Goal: Task Accomplishment & Management: Manage account settings

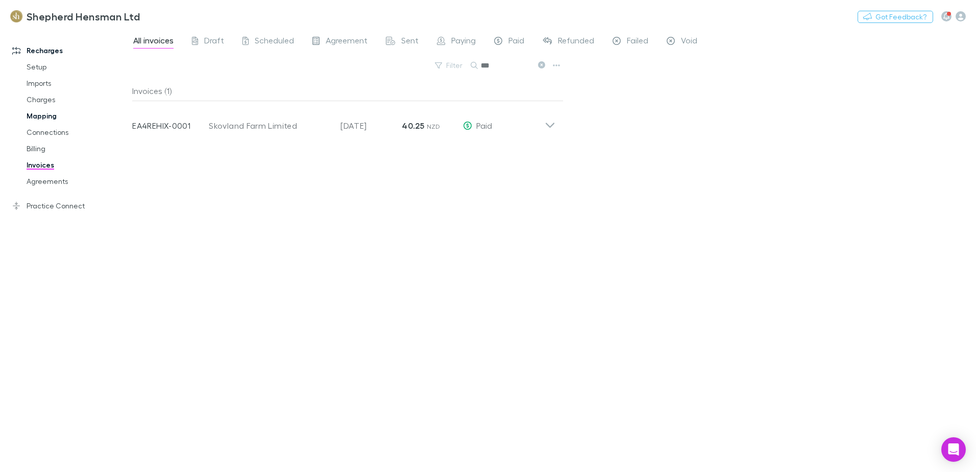
click at [48, 115] on link "Mapping" at bounding box center [76, 116] width 121 height 16
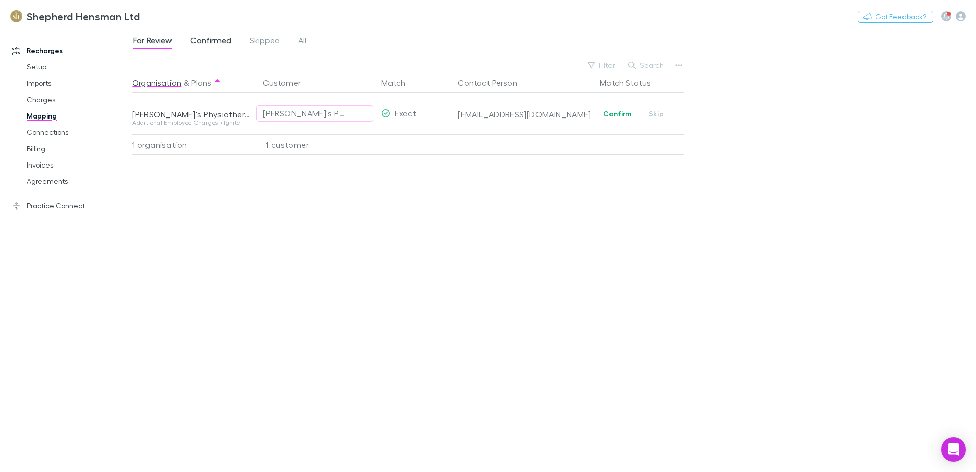
click at [215, 47] on span "Confirmed" at bounding box center [210, 41] width 41 height 13
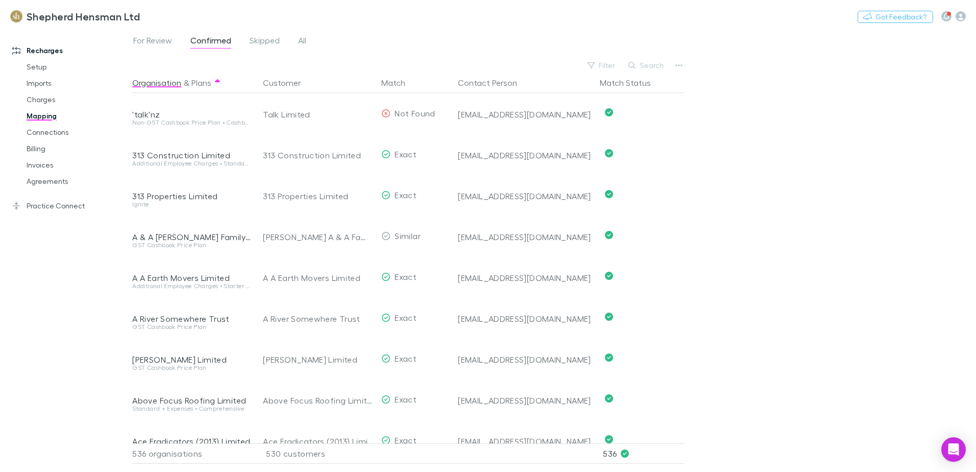
click at [641, 64] on button "Search" at bounding box center [646, 65] width 46 height 12
type input "*"
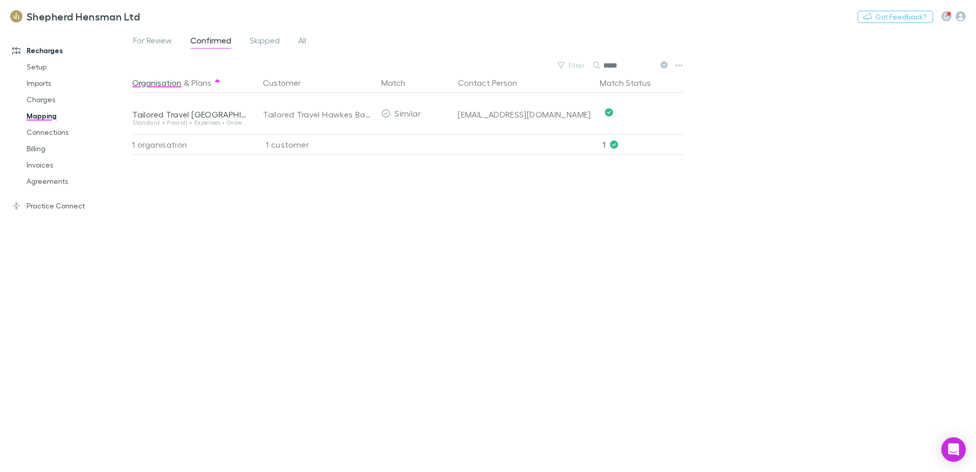
type input "*****"
drag, startPoint x: 642, startPoint y: 64, endPoint x: 260, endPoint y: 319, distance: 458.8
click at [259, 324] on div "Organisation & Plans Customer Match Contact Person Match Status Tailored Travel…" at bounding box center [409, 267] width 554 height 391
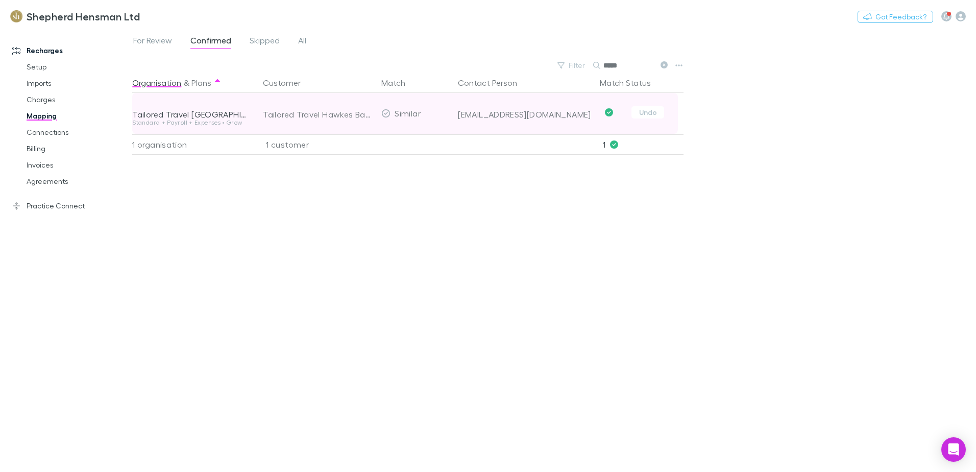
click at [207, 117] on div "Tailored Travel [GEOGRAPHIC_DATA]" at bounding box center [191, 114] width 118 height 10
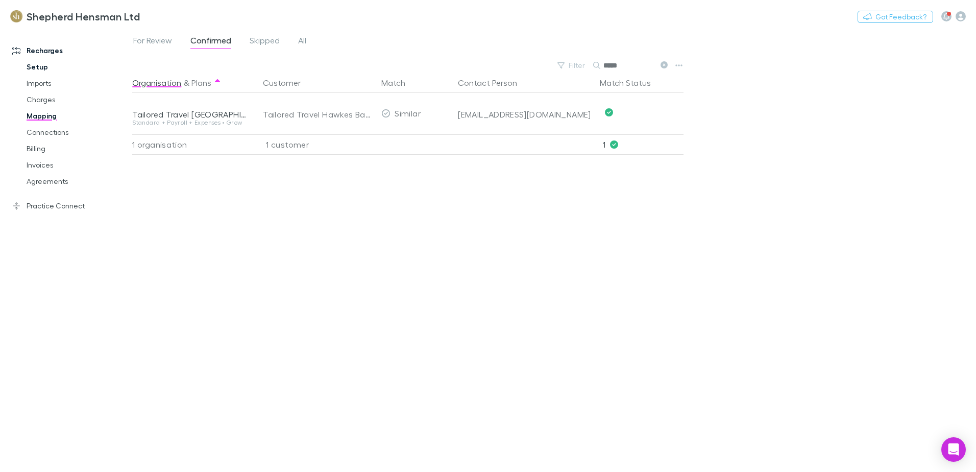
click at [35, 67] on link "Setup" at bounding box center [76, 67] width 121 height 16
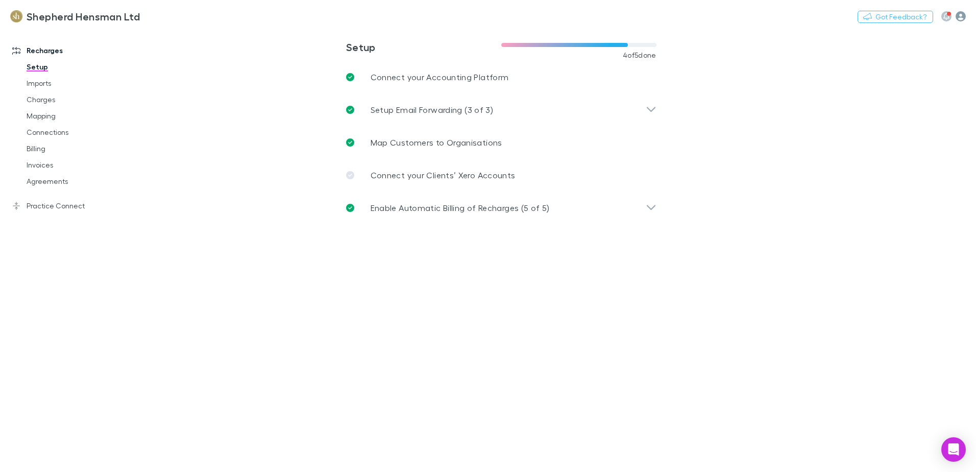
click at [958, 19] on icon "button" at bounding box center [960, 16] width 10 height 10
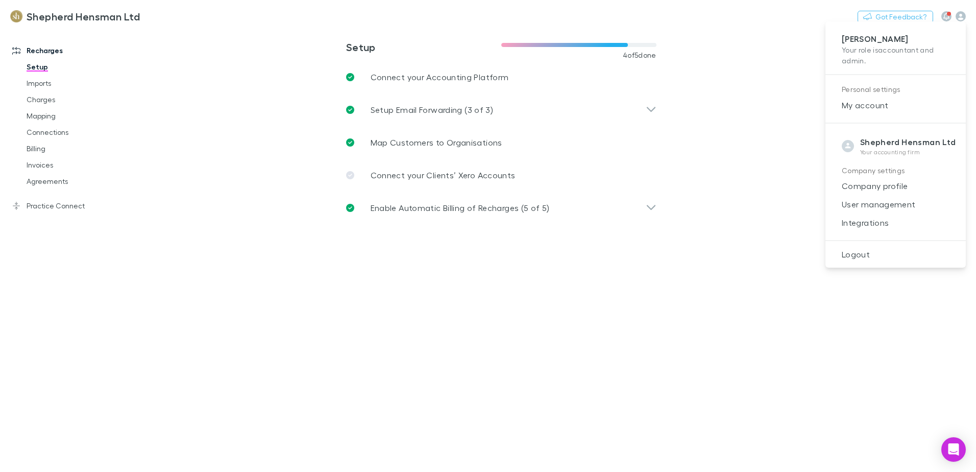
click at [119, 277] on div at bounding box center [488, 236] width 976 height 472
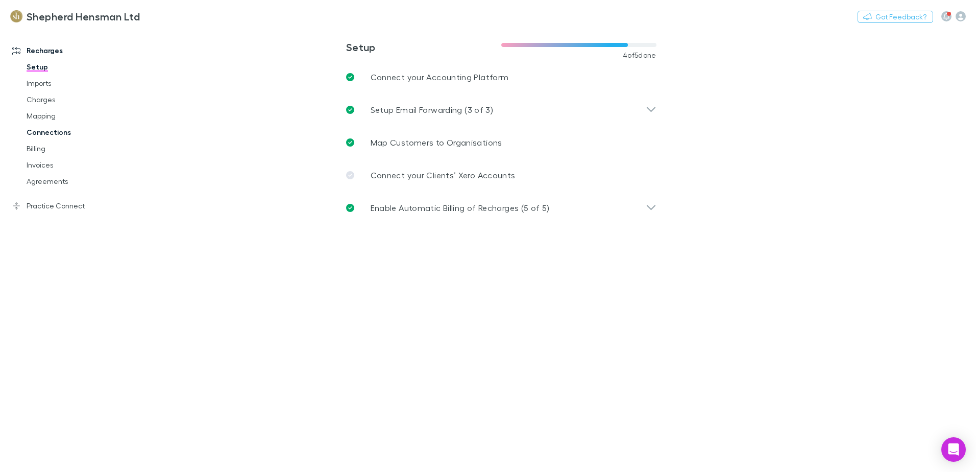
click at [53, 134] on link "Connections" at bounding box center [76, 132] width 121 height 16
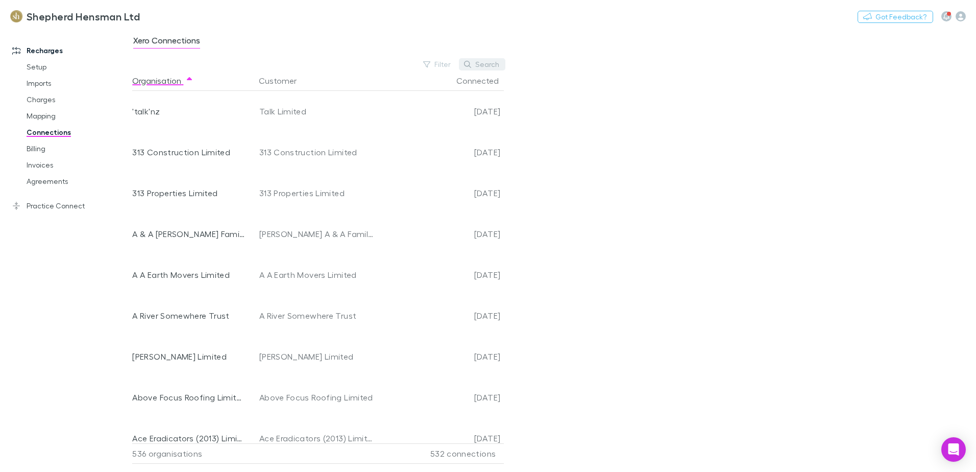
click at [479, 67] on button "Search" at bounding box center [482, 64] width 46 height 12
type input "*"
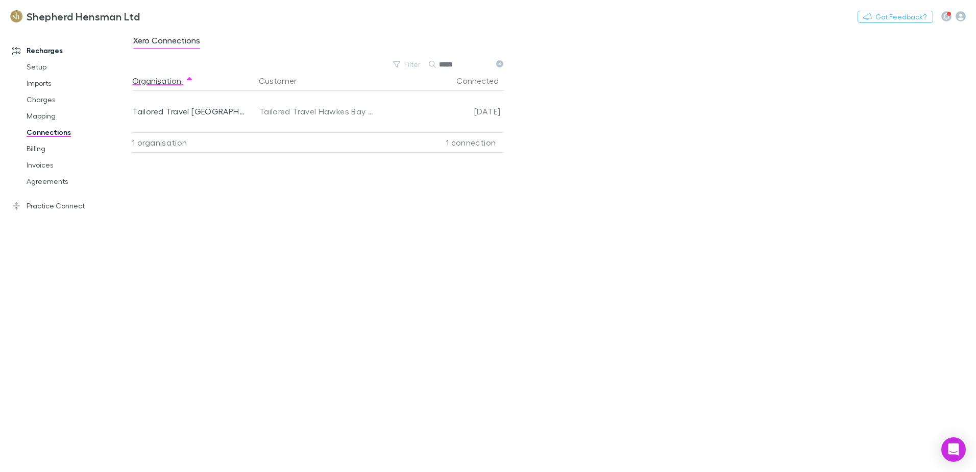
type input "*****"
click at [46, 115] on link "Mapping" at bounding box center [76, 116] width 121 height 16
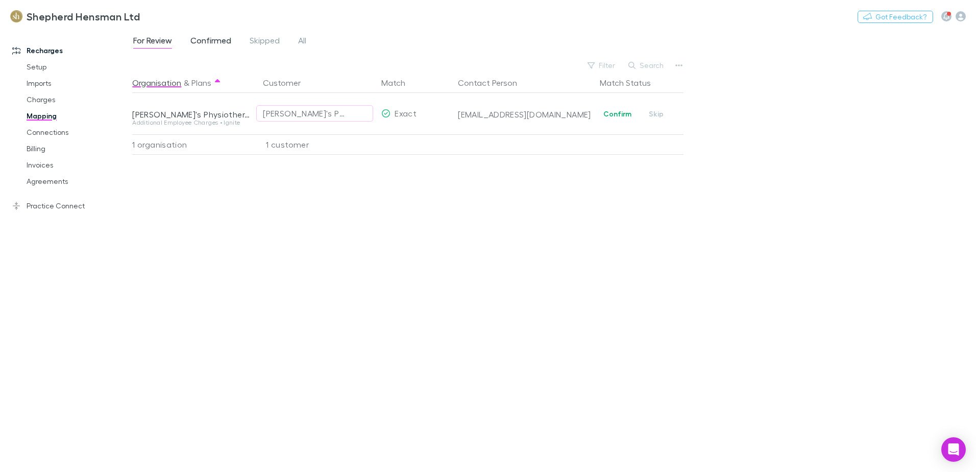
click at [210, 42] on span "Confirmed" at bounding box center [210, 41] width 41 height 13
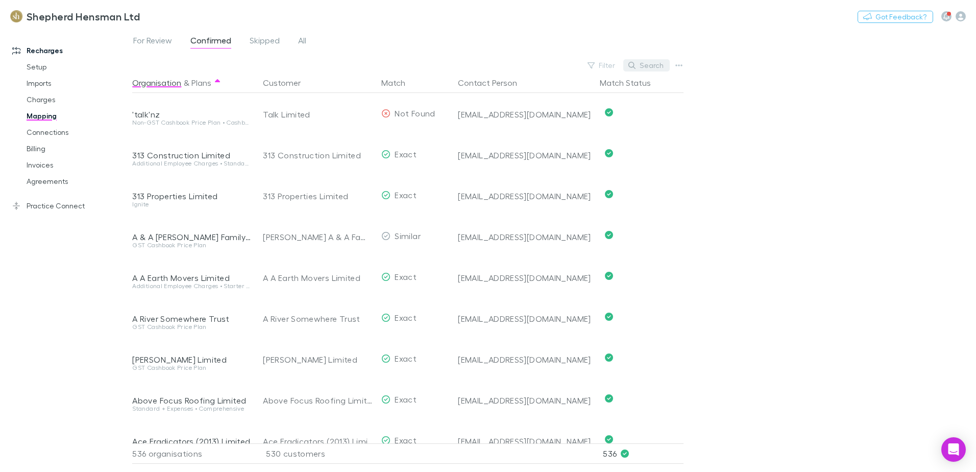
click at [646, 65] on button "Search" at bounding box center [646, 65] width 46 height 12
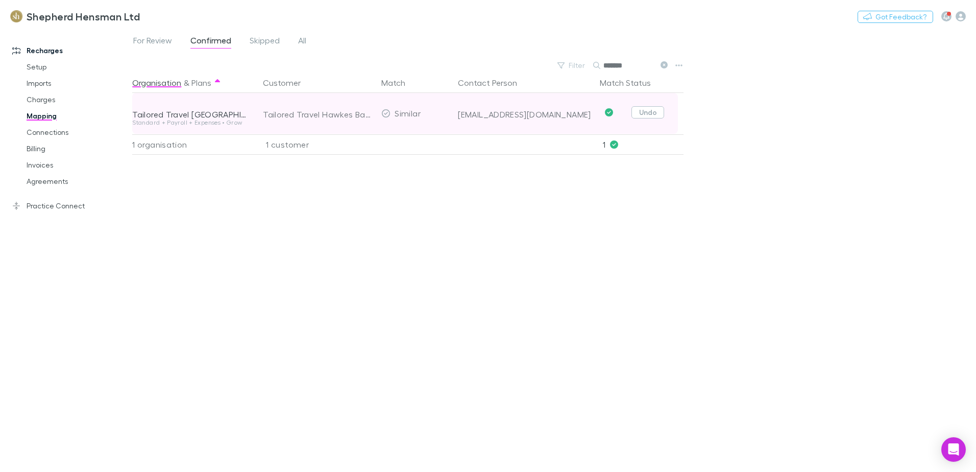
type input "*******"
click at [644, 112] on button "Undo" at bounding box center [647, 112] width 33 height 12
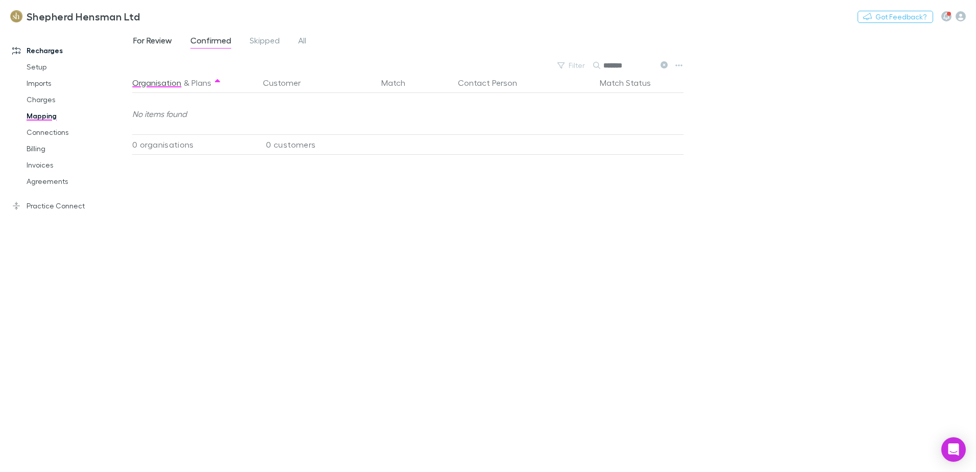
click at [167, 42] on span "For Review" at bounding box center [152, 41] width 39 height 13
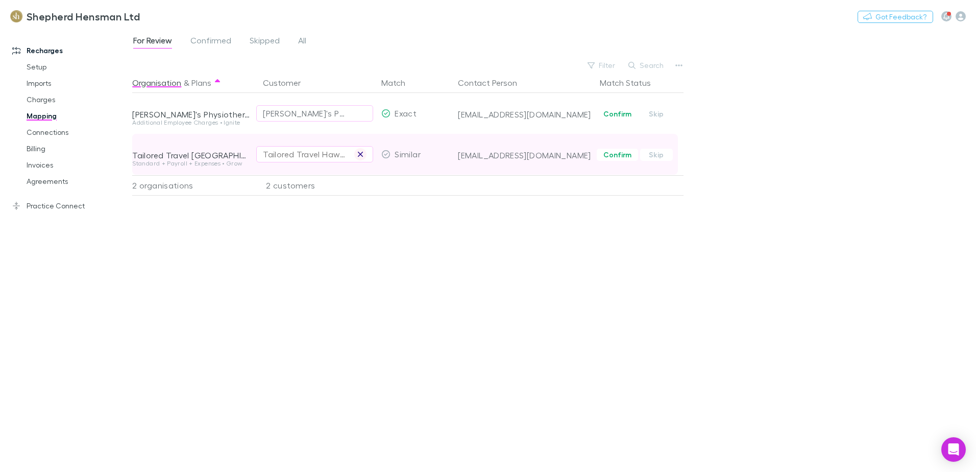
click at [363, 152] on icon "button" at bounding box center [360, 154] width 6 height 8
click at [289, 156] on div "Select a customer" at bounding box center [315, 154] width 104 height 12
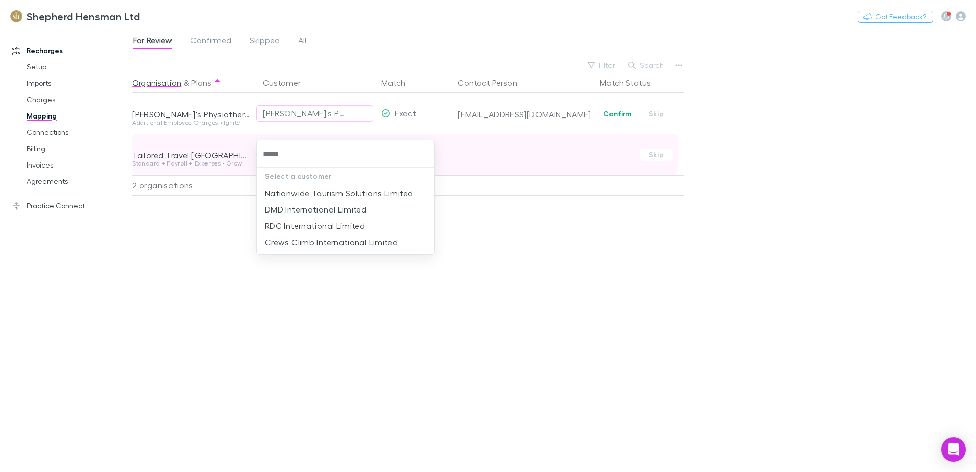
type input "******"
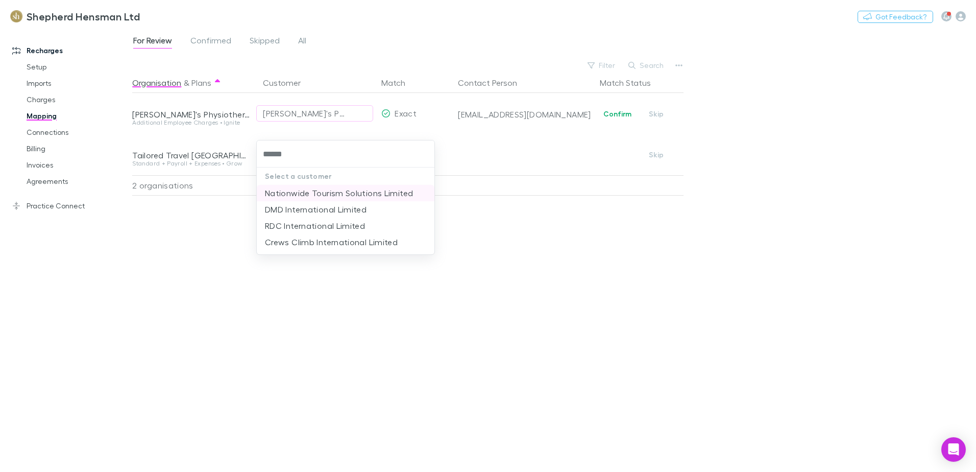
click at [319, 194] on li "Nationwide Tourism Solutions Limited" at bounding box center [346, 193] width 178 height 16
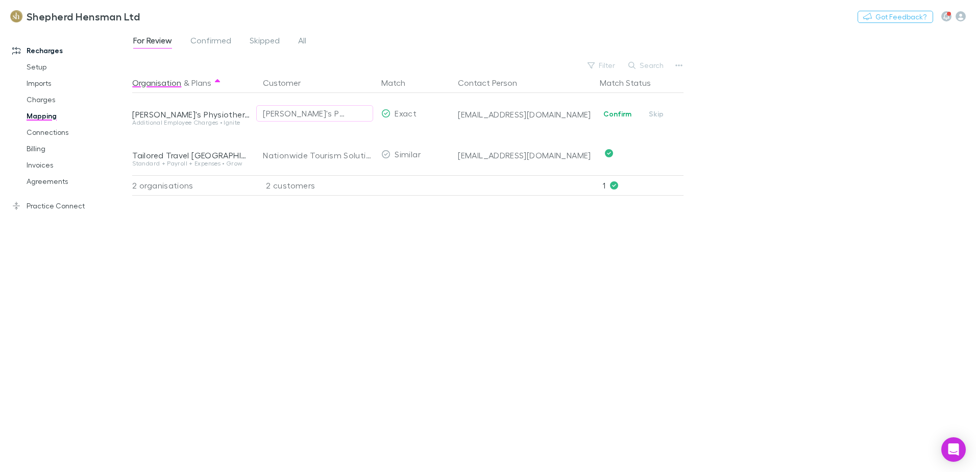
click at [763, 296] on div "For Review Confirmed Skipped All Filter Search Organisation & Plans Customer Ma…" at bounding box center [554, 250] width 844 height 443
click at [543, 260] on div "Organisation & Plans Customer Match Contact Person Match Status [PERSON_NAME]'s…" at bounding box center [409, 267] width 554 height 391
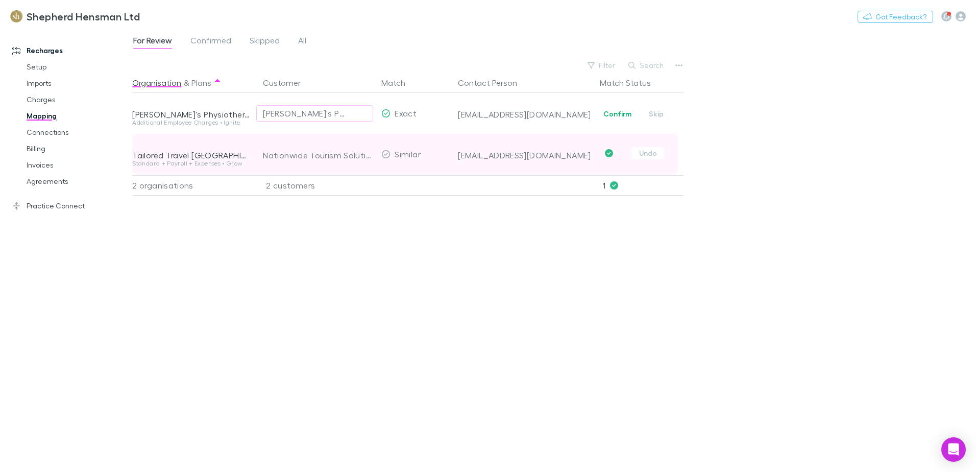
click at [608, 154] on icon "Confirmed" at bounding box center [609, 153] width 8 height 8
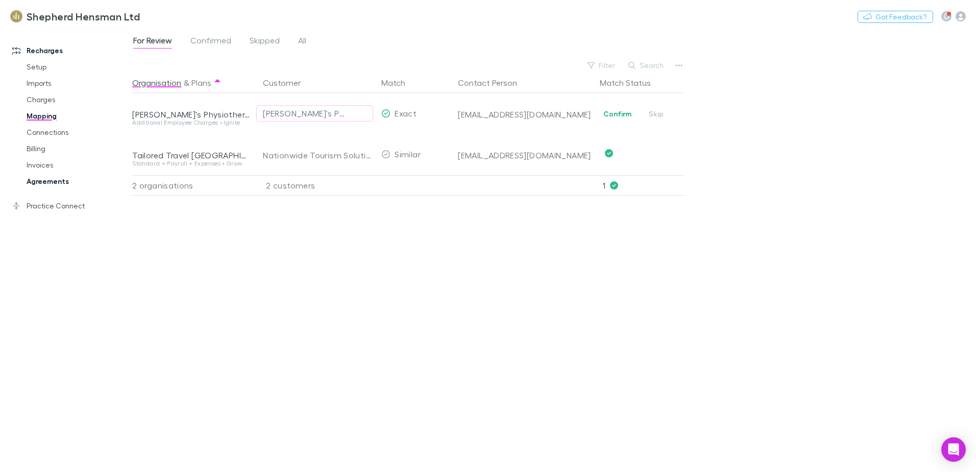
click at [55, 183] on link "Agreements" at bounding box center [76, 181] width 121 height 16
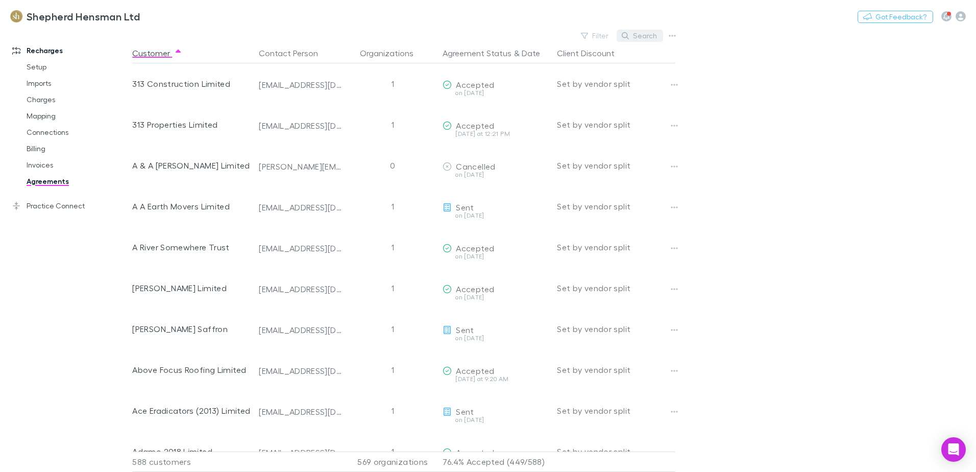
click at [646, 36] on button "Search" at bounding box center [639, 36] width 46 height 12
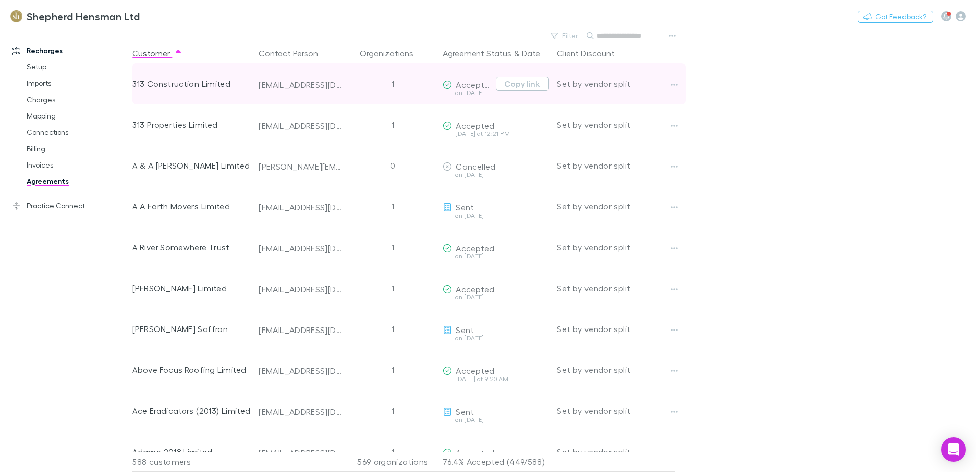
type input "*"
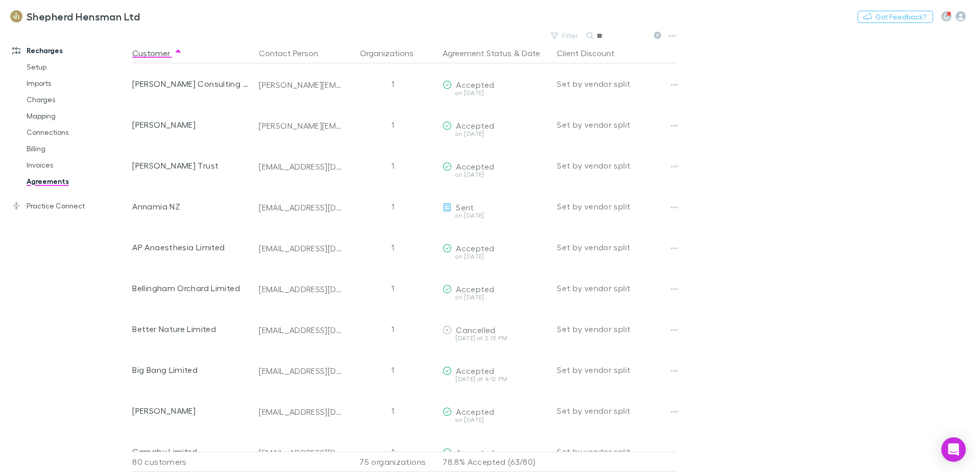
type input "*"
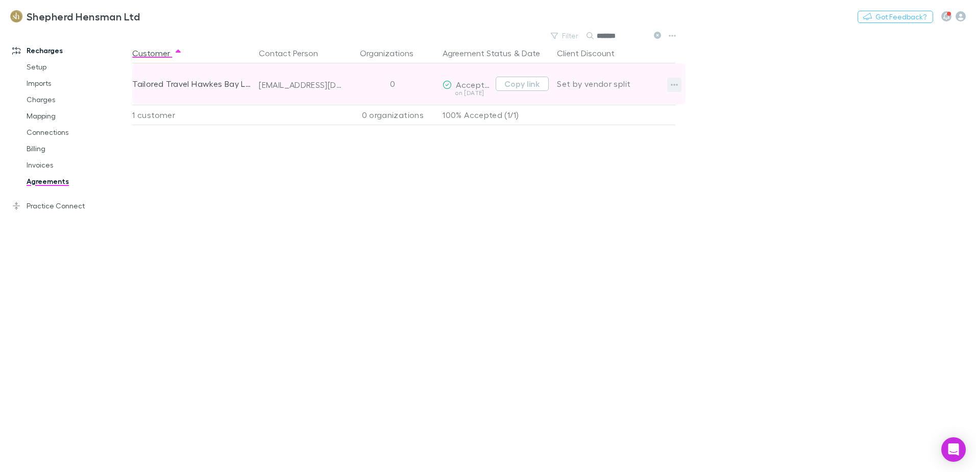
click at [676, 86] on icon "button" at bounding box center [674, 85] width 7 height 8
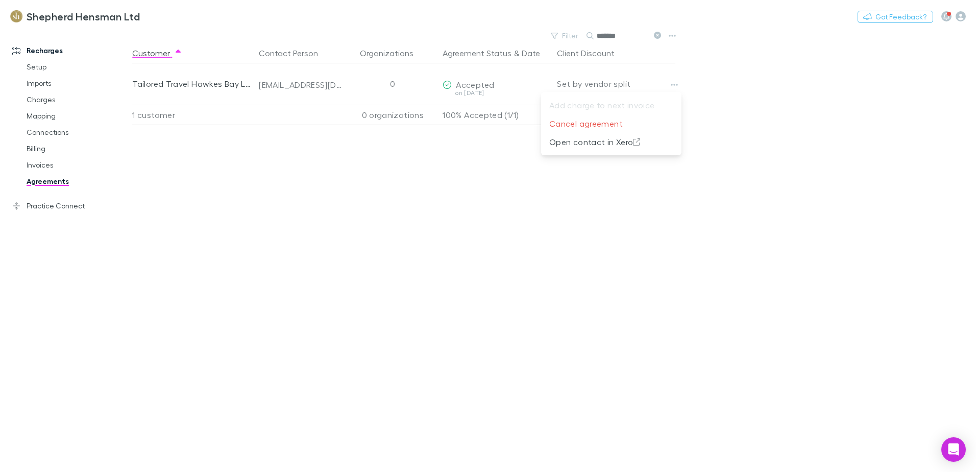
click at [174, 82] on div at bounding box center [488, 236] width 976 height 472
click at [656, 37] on icon at bounding box center [657, 35] width 7 height 7
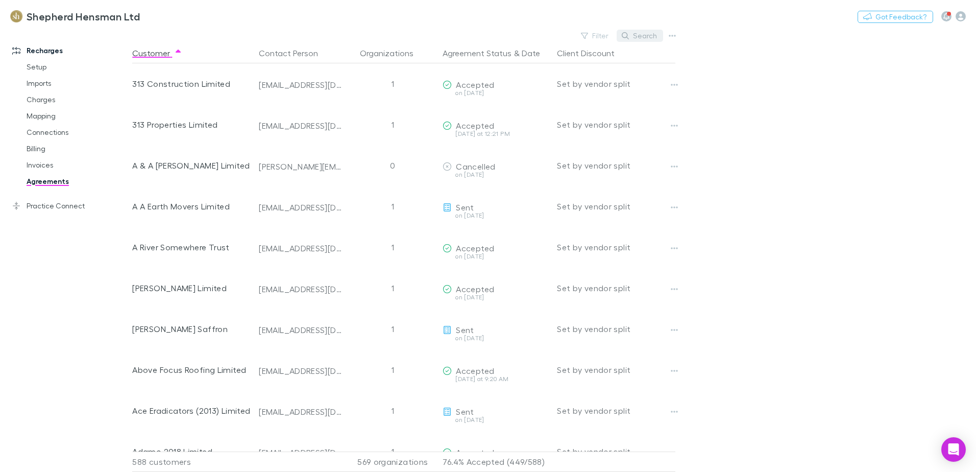
click at [642, 35] on button "Search" at bounding box center [639, 36] width 46 height 12
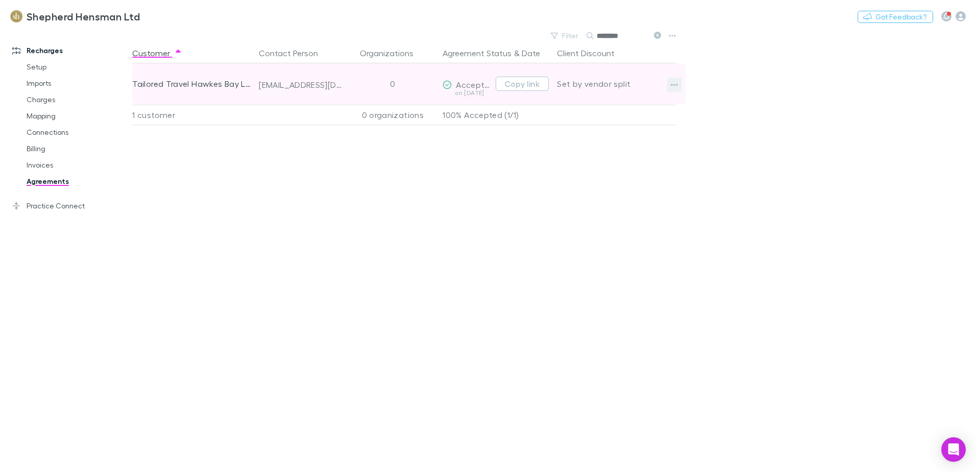
type input "********"
click at [674, 85] on icon "button" at bounding box center [674, 85] width 7 height 2
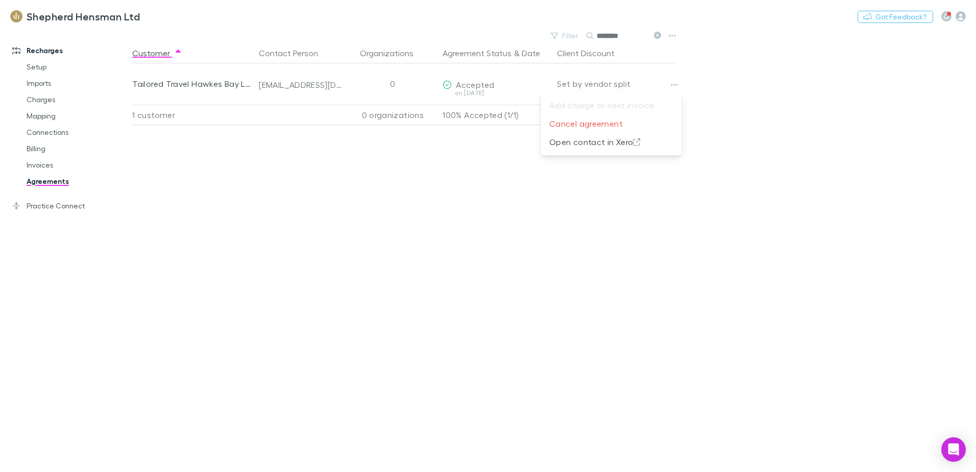
click at [294, 182] on div at bounding box center [488, 236] width 976 height 472
click at [47, 183] on link "Agreements" at bounding box center [76, 181] width 121 height 16
click at [658, 37] on icon at bounding box center [657, 35] width 7 height 7
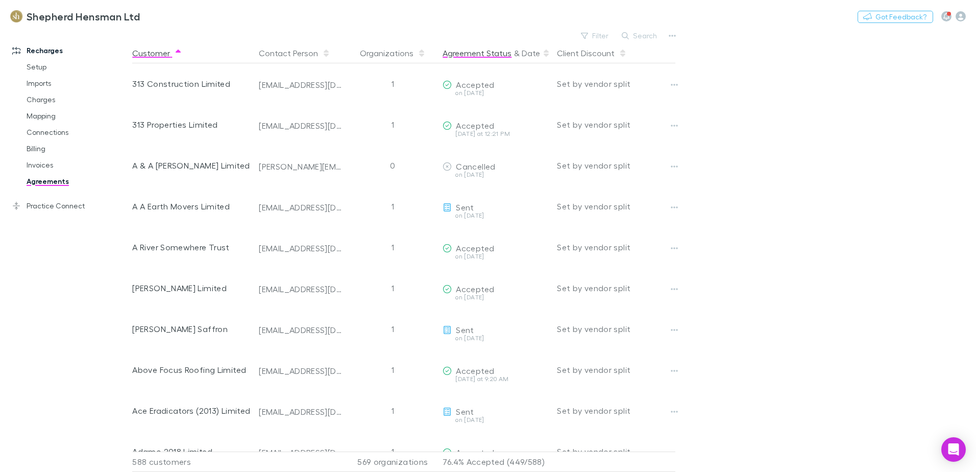
click at [508, 52] on button "Agreement Status" at bounding box center [476, 53] width 69 height 20
click at [533, 54] on button "Date" at bounding box center [531, 53] width 18 height 20
click at [48, 119] on link "Mapping" at bounding box center [76, 116] width 121 height 16
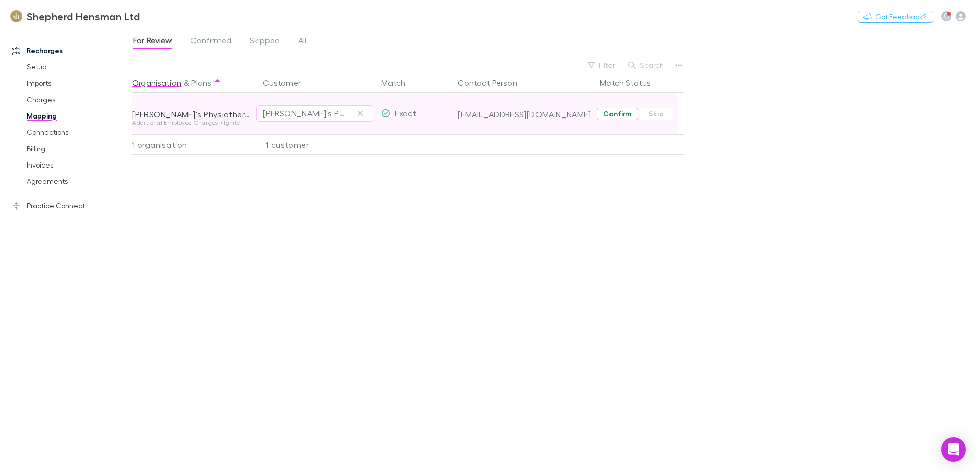
click at [617, 114] on button "Confirm" at bounding box center [617, 114] width 41 height 12
click at [37, 180] on link "Agreements" at bounding box center [76, 181] width 121 height 16
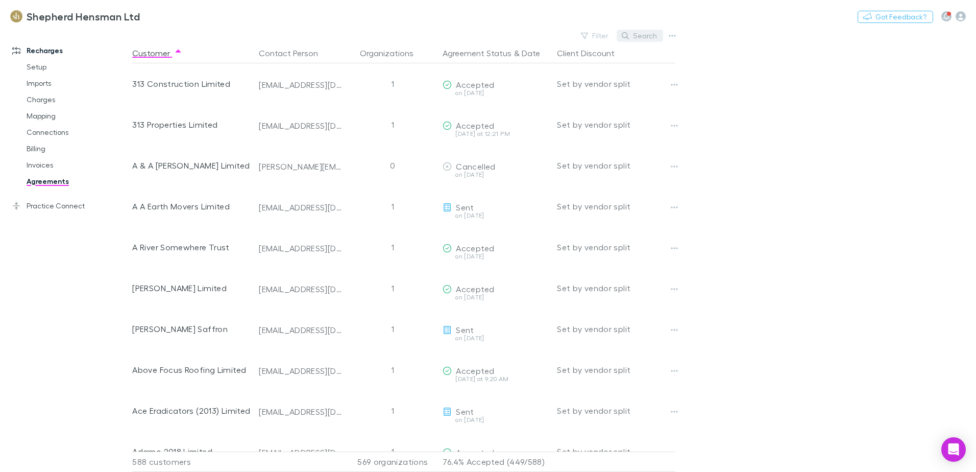
click at [646, 36] on button "Search" at bounding box center [639, 36] width 46 height 12
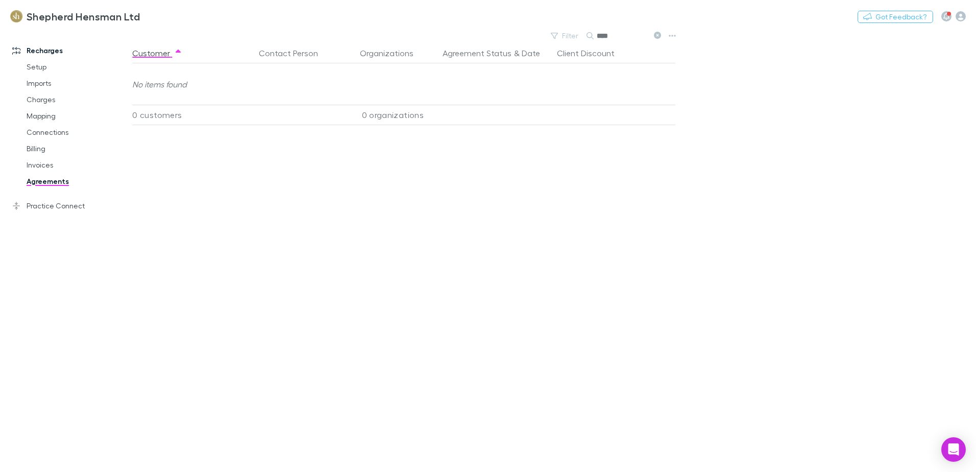
type input "****"
click at [48, 180] on link "Agreements" at bounding box center [76, 181] width 121 height 16
click at [42, 67] on link "Setup" at bounding box center [76, 67] width 121 height 16
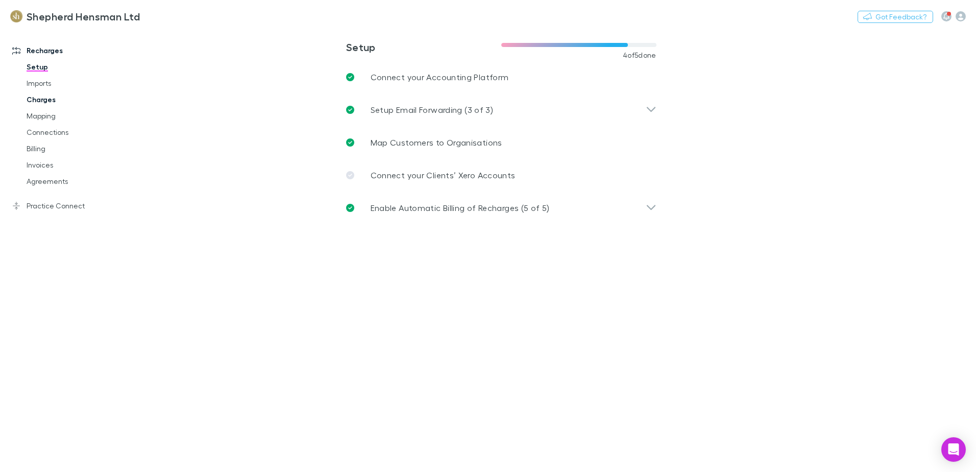
click at [45, 100] on link "Charges" at bounding box center [76, 99] width 121 height 16
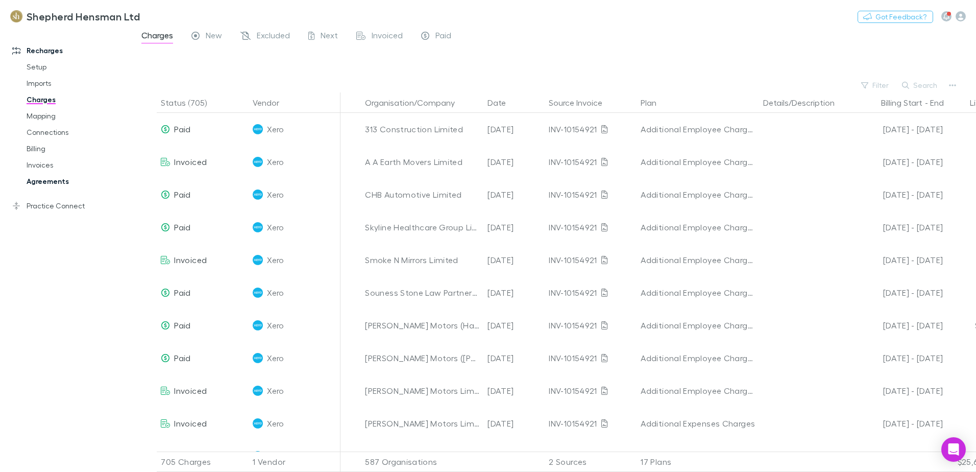
drag, startPoint x: 48, startPoint y: 181, endPoint x: 97, endPoint y: 181, distance: 49.0
click at [48, 182] on link "Agreements" at bounding box center [76, 181] width 121 height 16
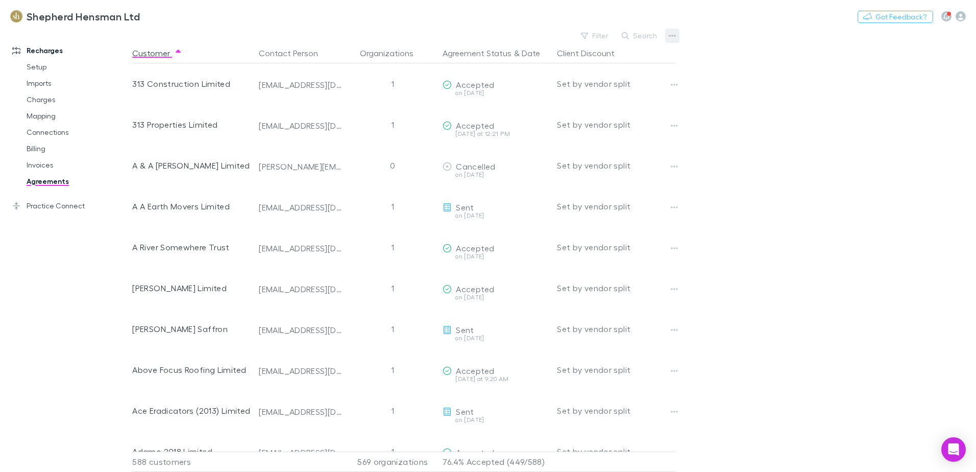
click at [670, 30] on button "button" at bounding box center [672, 36] width 14 height 14
click at [710, 28] on div at bounding box center [488, 236] width 976 height 472
click at [25, 300] on div "Recharges Setup Imports Charges Mapping Connections Billing Invoices Agreements…" at bounding box center [70, 247] width 140 height 431
click at [646, 35] on button "Search" at bounding box center [639, 36] width 46 height 12
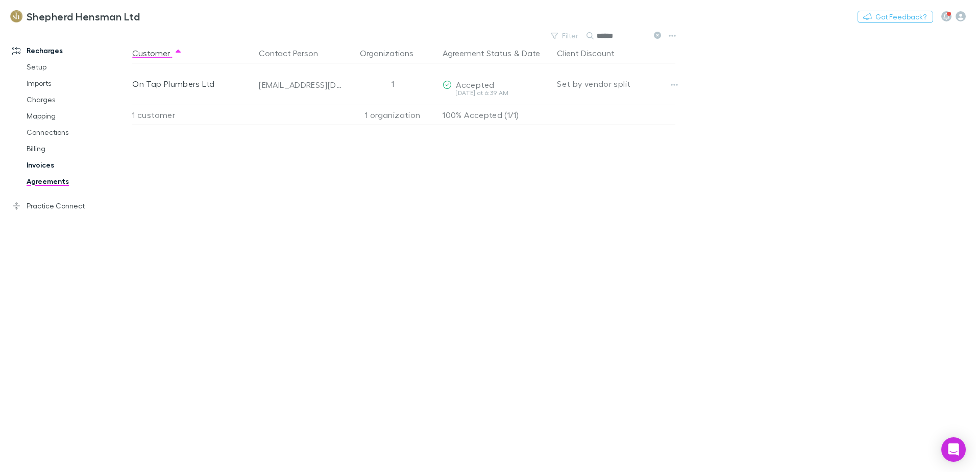
type input "******"
click at [41, 162] on link "Invoices" at bounding box center [76, 165] width 121 height 16
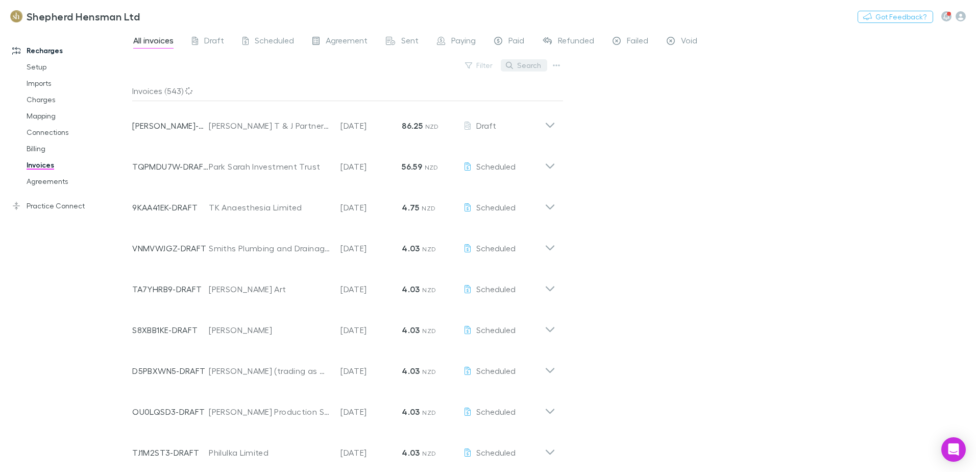
click at [536, 67] on button "Search" at bounding box center [524, 65] width 46 height 12
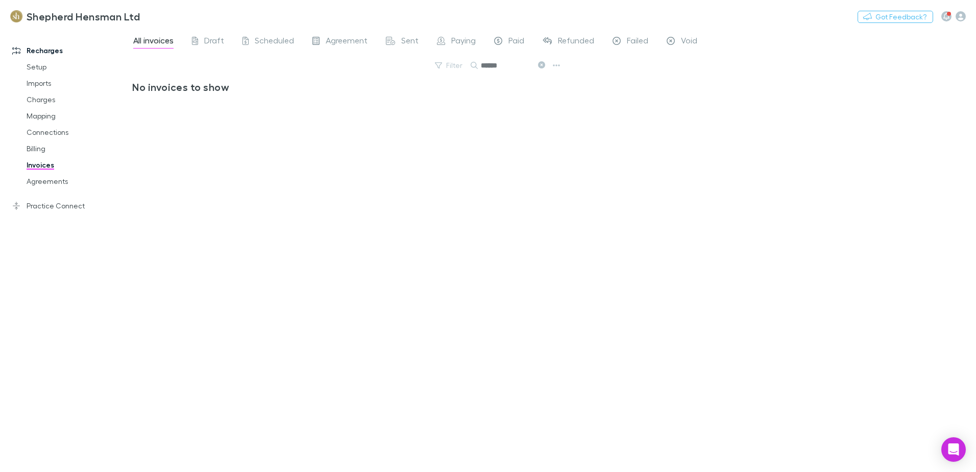
type input "******"
click at [630, 38] on span "Failed" at bounding box center [637, 41] width 21 height 13
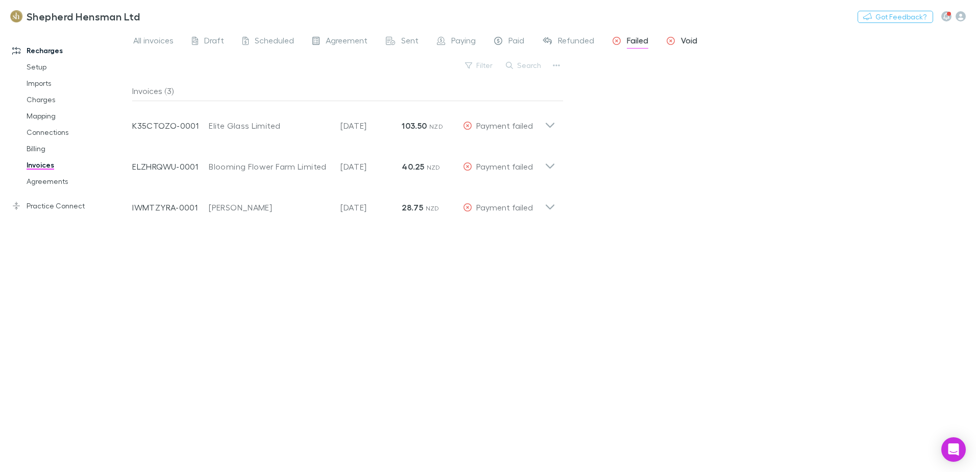
click at [686, 40] on span "Void" at bounding box center [689, 41] width 16 height 13
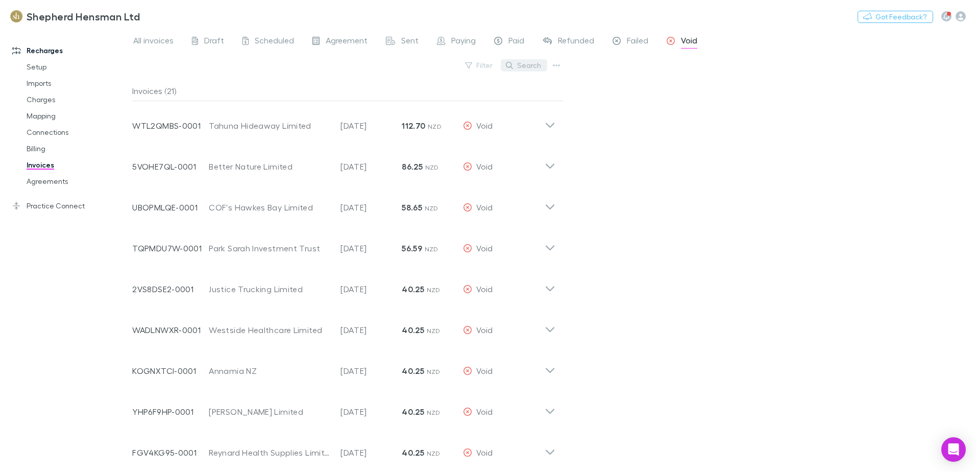
click at [537, 67] on button "Search" at bounding box center [524, 65] width 46 height 12
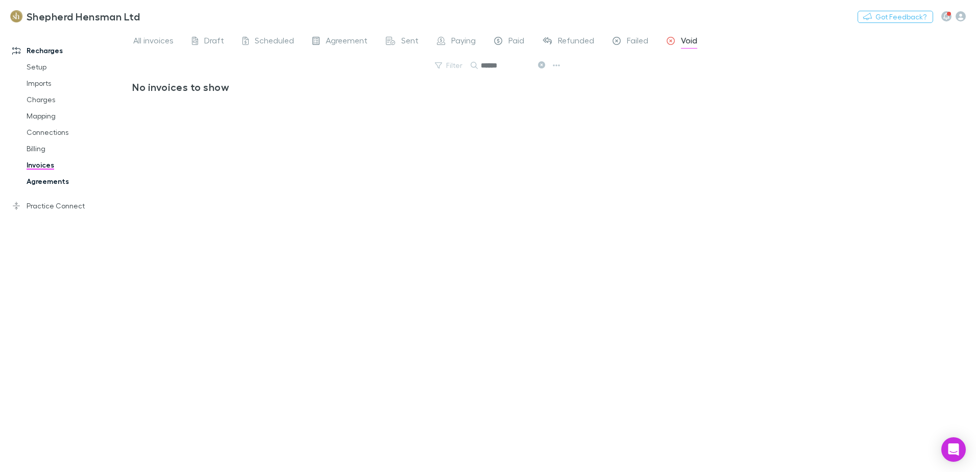
type input "******"
click at [48, 182] on link "Agreements" at bounding box center [76, 181] width 121 height 16
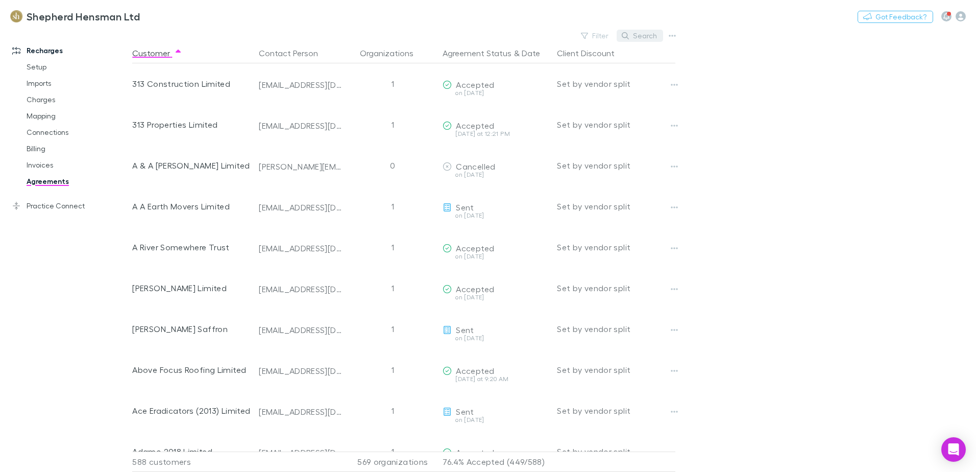
click at [642, 33] on button "Search" at bounding box center [639, 36] width 46 height 12
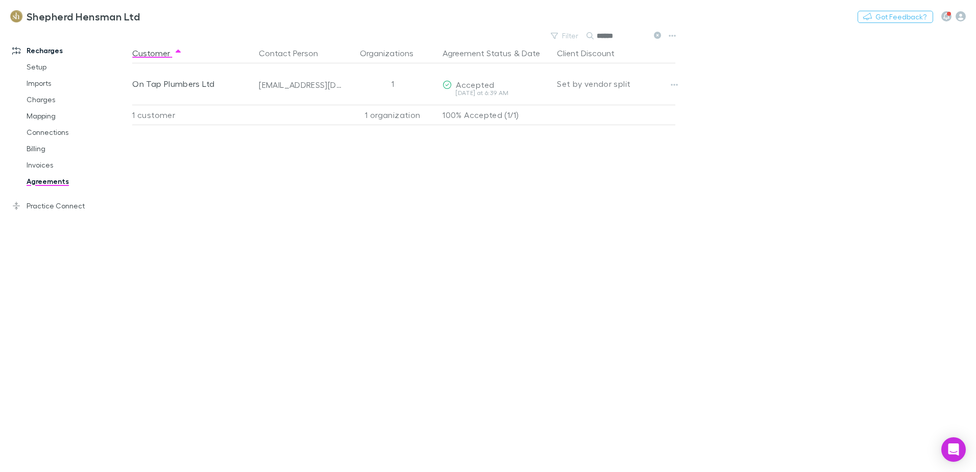
type input "******"
click at [42, 112] on link "Mapping" at bounding box center [76, 116] width 121 height 16
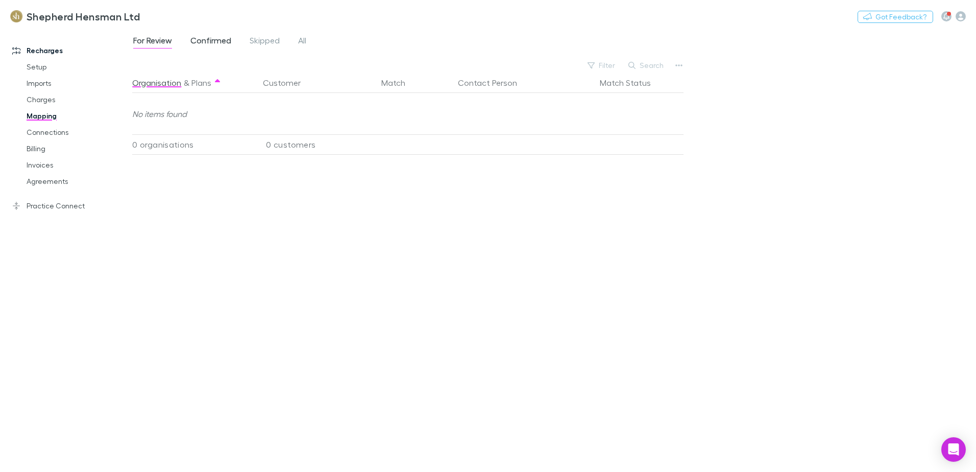
click at [207, 41] on span "Confirmed" at bounding box center [210, 41] width 41 height 13
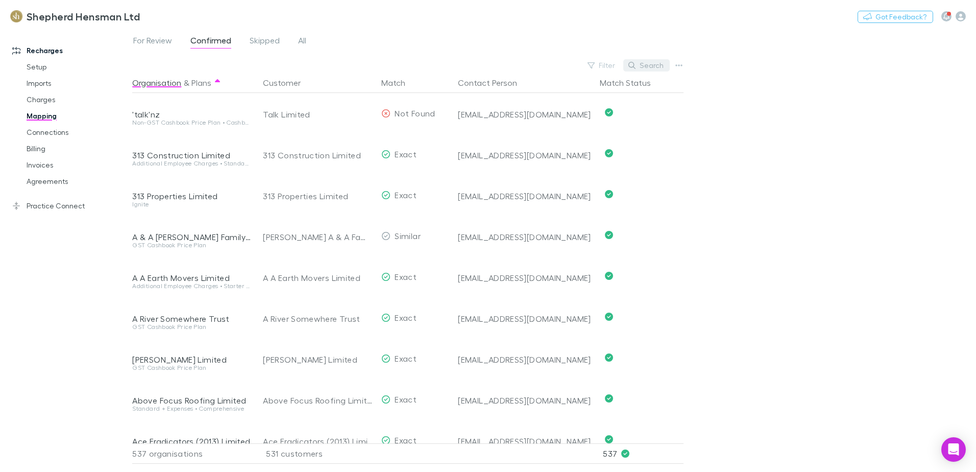
click at [647, 62] on button "Search" at bounding box center [646, 65] width 46 height 12
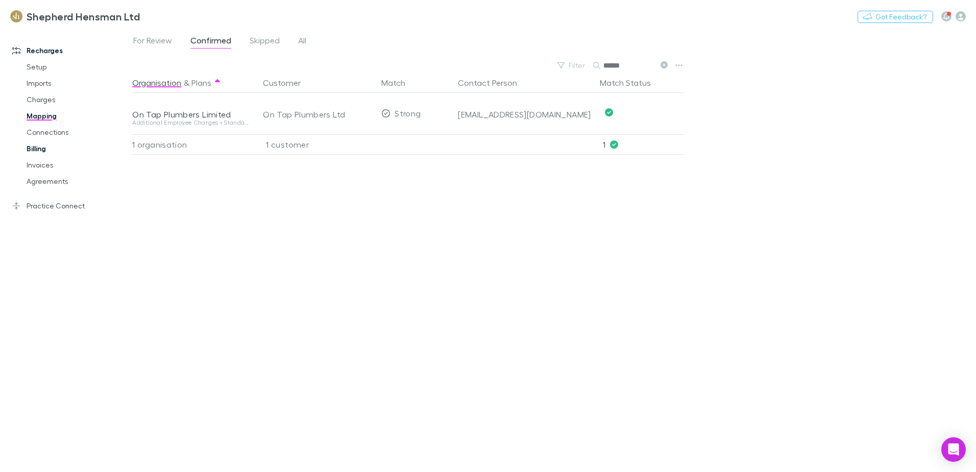
type input "******"
click at [35, 144] on link "Billing" at bounding box center [76, 148] width 121 height 16
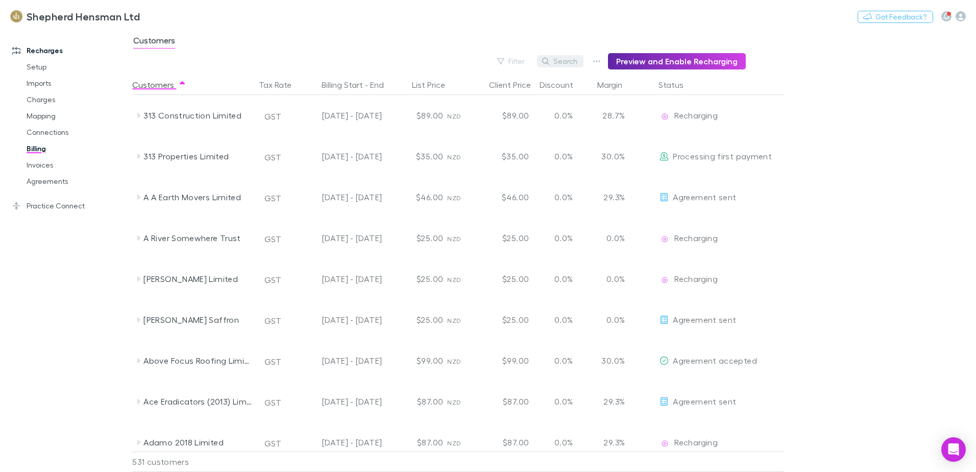
click at [558, 60] on button "Search" at bounding box center [560, 61] width 46 height 12
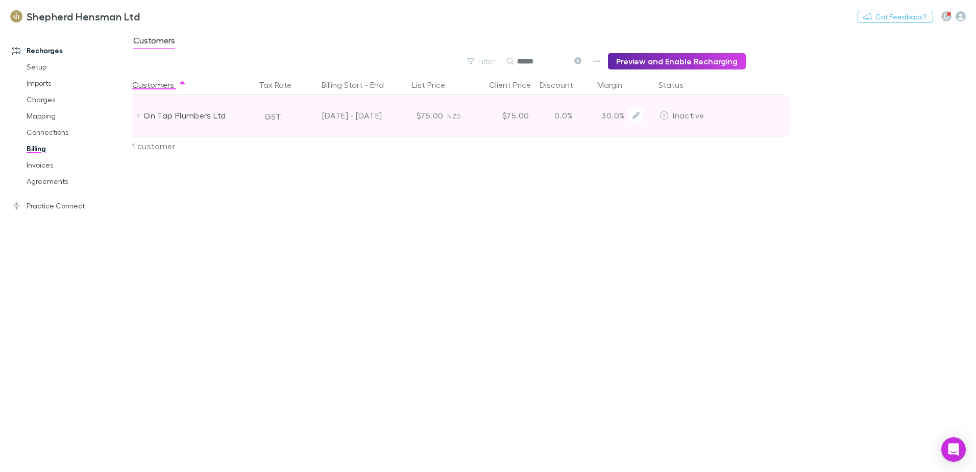
click at [689, 118] on span "Inactive" at bounding box center [688, 115] width 31 height 10
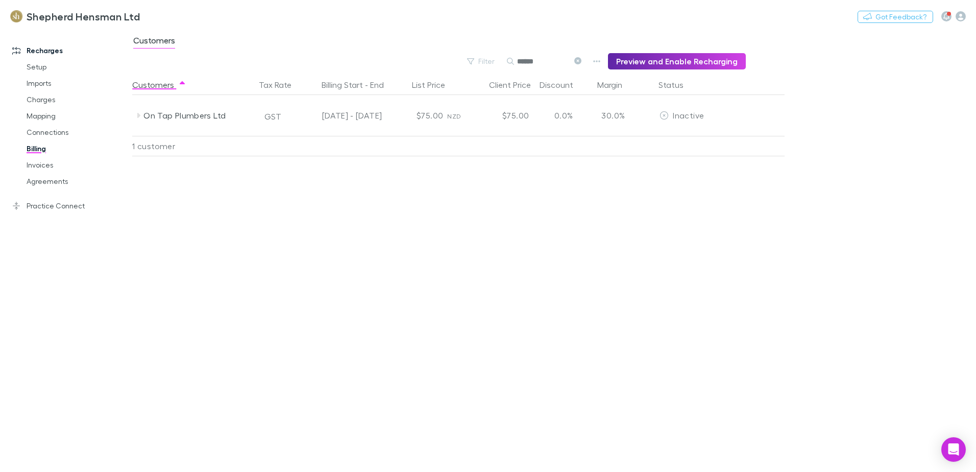
click at [579, 60] on button at bounding box center [577, 62] width 12 height 10
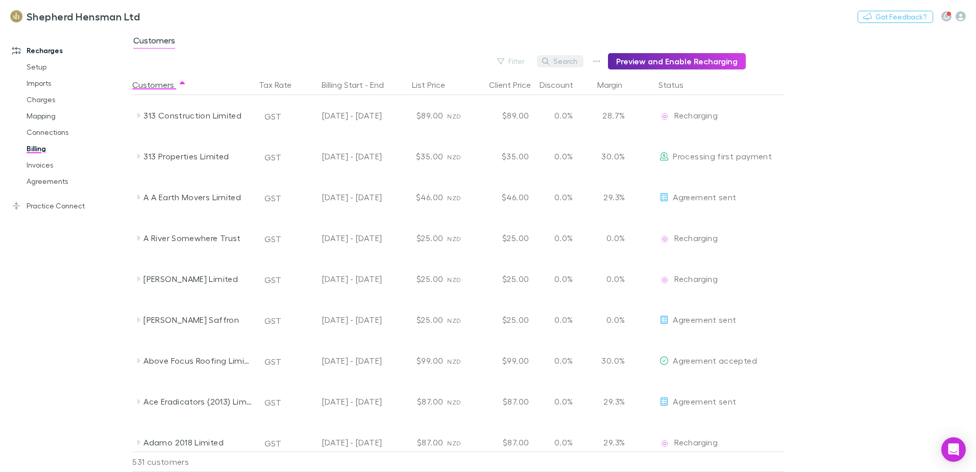
click at [578, 62] on button "Search" at bounding box center [560, 61] width 46 height 12
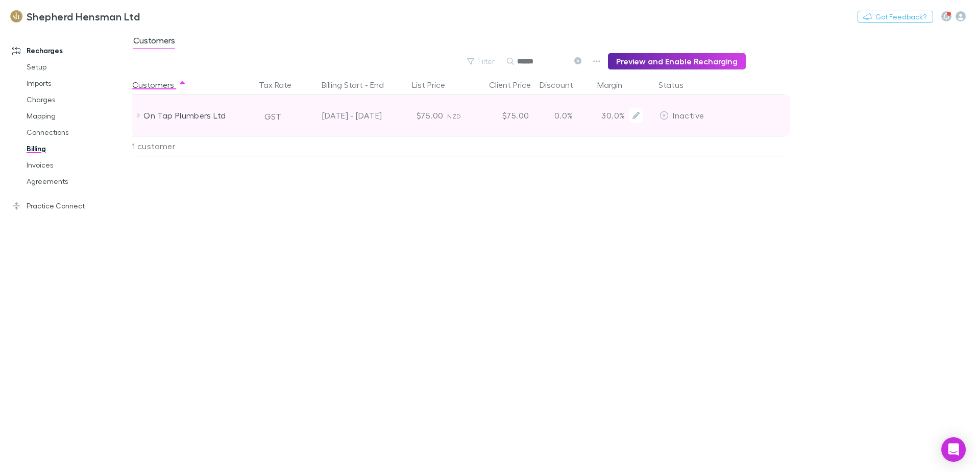
type input "******"
click at [173, 113] on div "On Tap Plumbers Ltd" at bounding box center [197, 115] width 108 height 41
click at [665, 116] on icon at bounding box center [664, 115] width 8 height 8
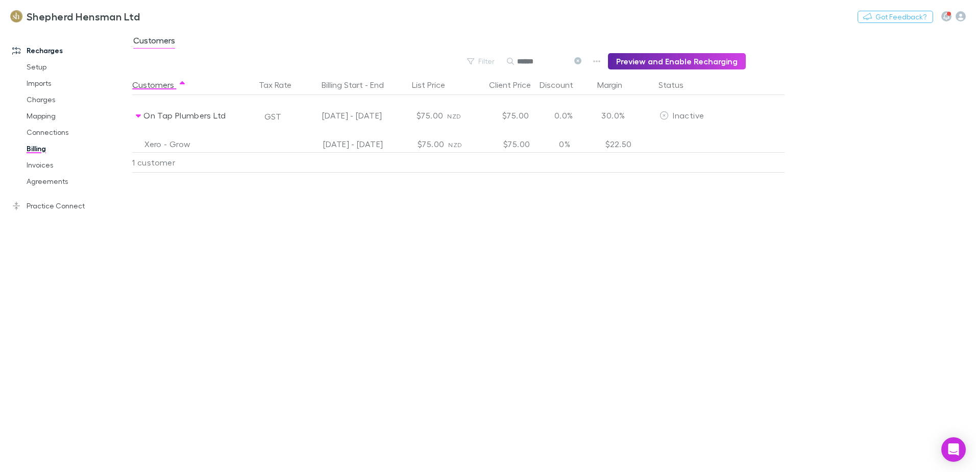
drag, startPoint x: 687, startPoint y: 113, endPoint x: 637, endPoint y: 212, distance: 110.9
click at [637, 212] on div "Customers Tax Rate Billing Start - End List Price Client Price Discount Margin …" at bounding box center [483, 273] width 702 height 397
